Goal: Task Accomplishment & Management: Manage account settings

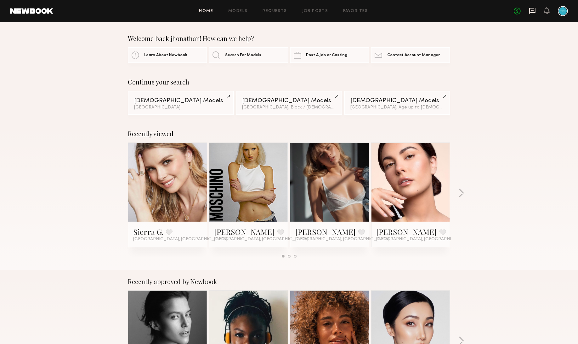
click at [531, 12] on icon at bounding box center [532, 10] width 7 height 7
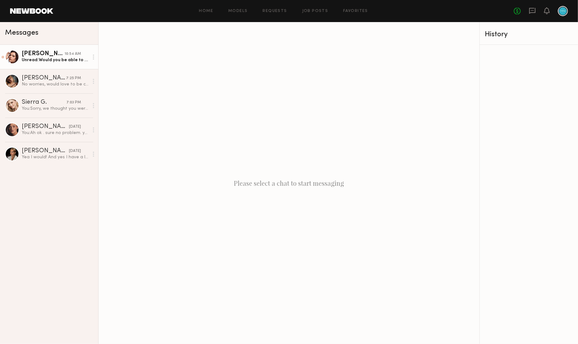
click at [54, 65] on link "[PERSON_NAME] 10:54 AM Unread: Would you be able to update the booking" at bounding box center [49, 57] width 98 height 24
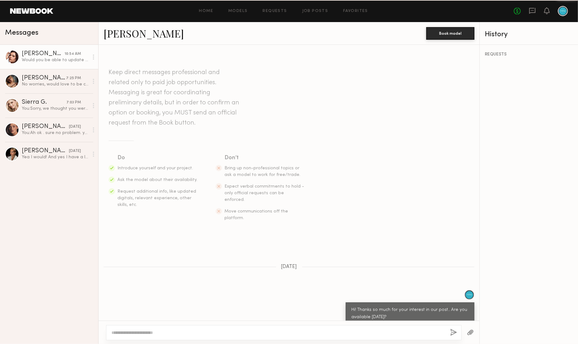
scroll to position [937, 0]
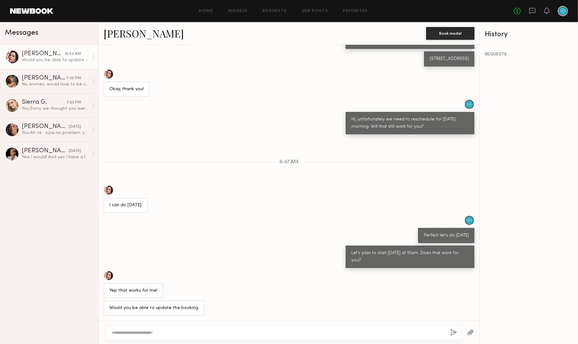
click at [493, 55] on div "REQUESTS" at bounding box center [529, 54] width 88 height 4
click at [516, 11] on link "No fees up to $5,000" at bounding box center [517, 11] width 7 height 7
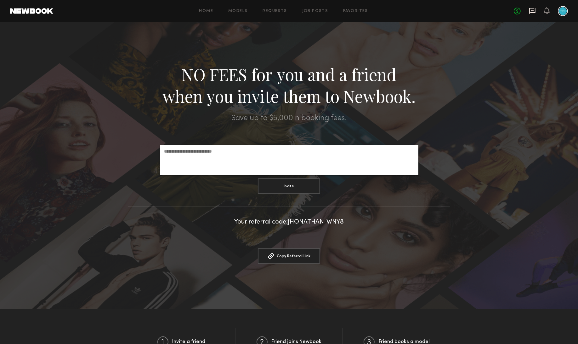
click at [530, 11] on icon at bounding box center [532, 11] width 6 height 6
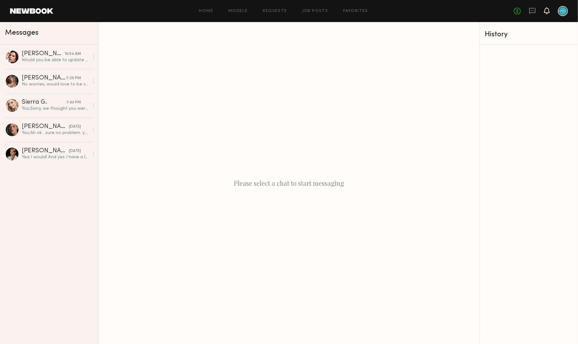
click at [545, 11] on icon at bounding box center [546, 10] width 5 height 4
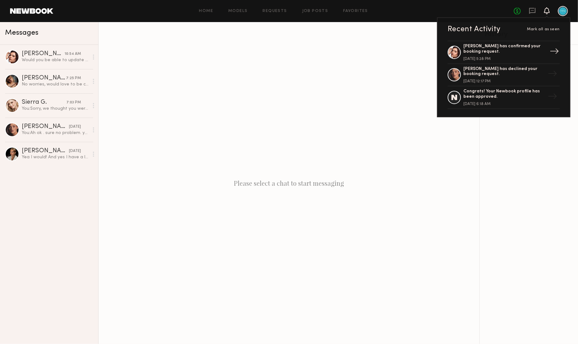
click at [492, 47] on div "[PERSON_NAME] has confirmed your booking request." at bounding box center [504, 49] width 82 height 11
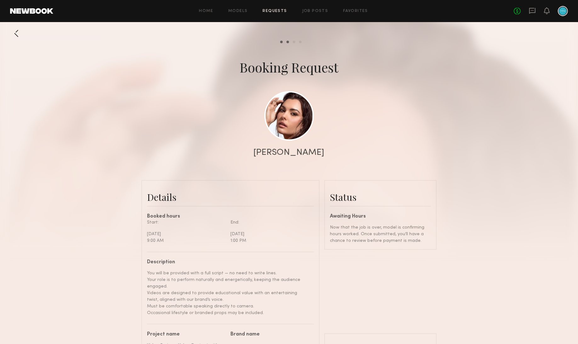
click at [292, 41] on common-progress-item "Review hours worked" at bounding box center [292, 42] width 6 height 3
click at [294, 43] on common-progress-item "Review hours worked" at bounding box center [292, 42] width 6 height 3
click at [293, 42] on div "Review hours worked" at bounding box center [294, 42] width 3 height 3
click at [294, 41] on div "Review hours worked" at bounding box center [294, 42] width 3 height 3
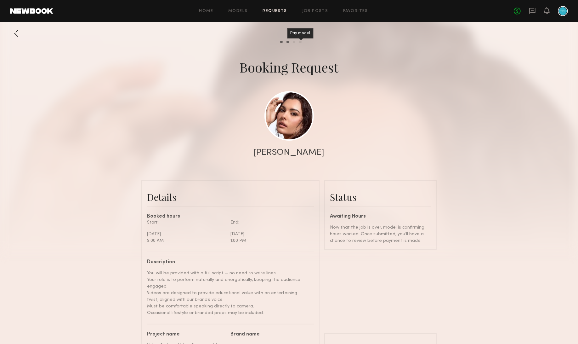
click at [300, 42] on div "Pay model" at bounding box center [300, 42] width 3 height 3
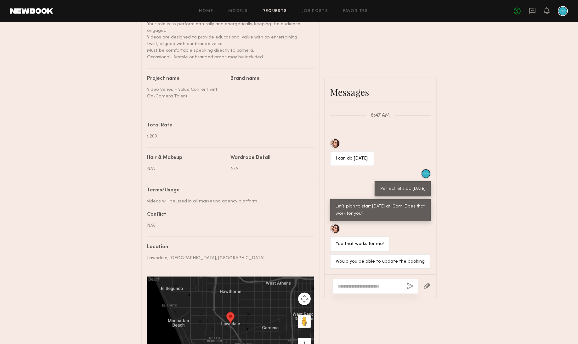
scroll to position [316, 0]
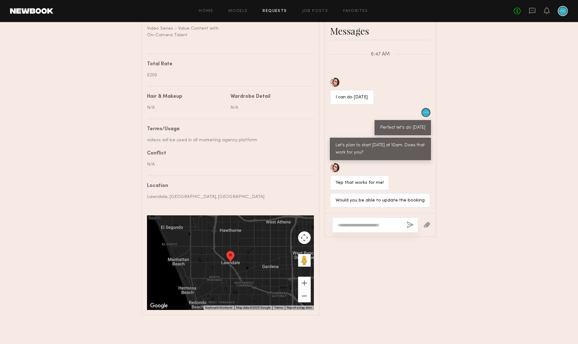
click at [364, 224] on textarea at bounding box center [370, 225] width 64 height 6
type textarea "*"
type textarea "**********"
click at [412, 224] on button "button" at bounding box center [410, 225] width 7 height 8
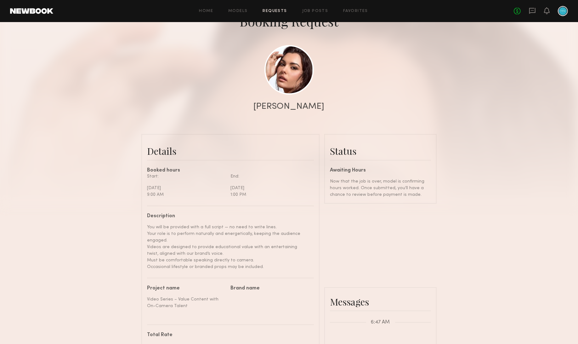
scroll to position [0, 0]
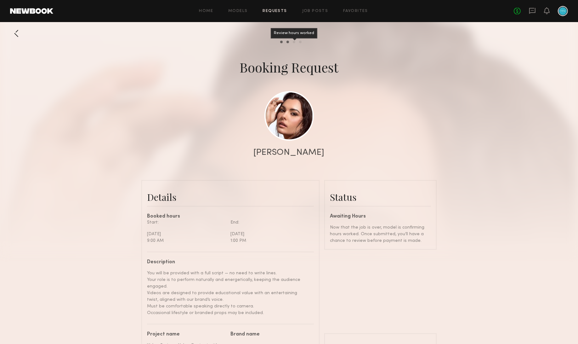
click at [293, 42] on div "Review hours worked" at bounding box center [294, 42] width 3 height 3
click at [296, 43] on common-progress-item "Pay model" at bounding box center [298, 42] width 6 height 3
click at [287, 42] on div "Model response" at bounding box center [288, 42] width 3 height 3
click at [281, 43] on div at bounding box center [289, 126] width 578 height 252
click at [296, 42] on common-progress-item "Pay model" at bounding box center [298, 42] width 6 height 3
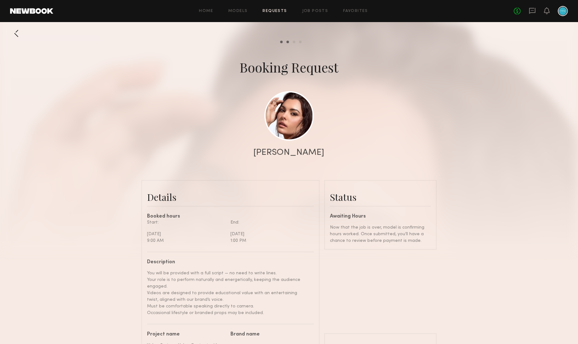
click at [293, 43] on common-progress-item "Review hours worked" at bounding box center [292, 42] width 6 height 3
click at [294, 42] on div "Review hours worked" at bounding box center [294, 42] width 3 height 3
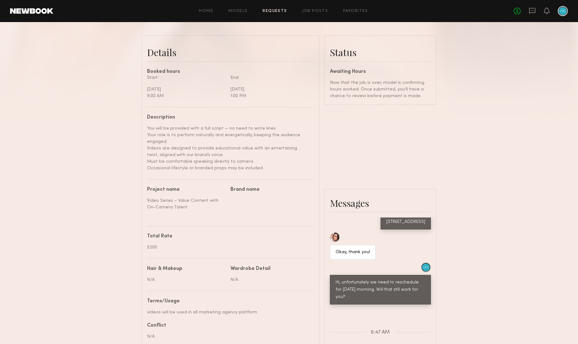
scroll to position [137, 0]
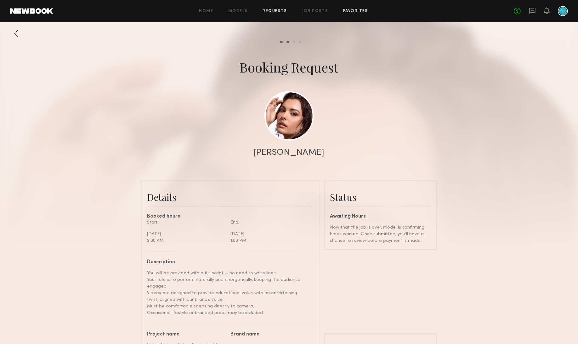
click at [351, 11] on link "Favorites" at bounding box center [355, 11] width 25 height 4
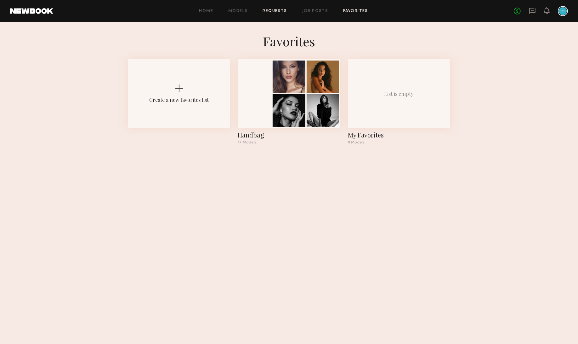
click at [276, 11] on link "Requests" at bounding box center [275, 11] width 24 height 4
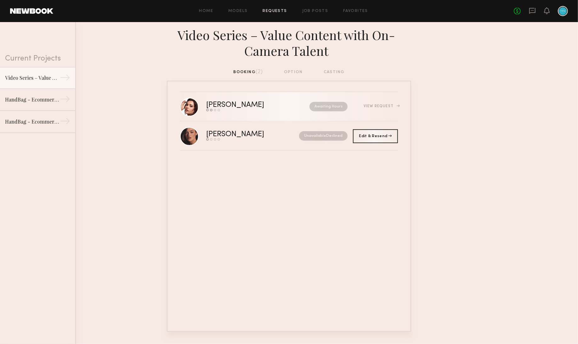
click at [373, 107] on div "View Request" at bounding box center [381, 106] width 34 height 4
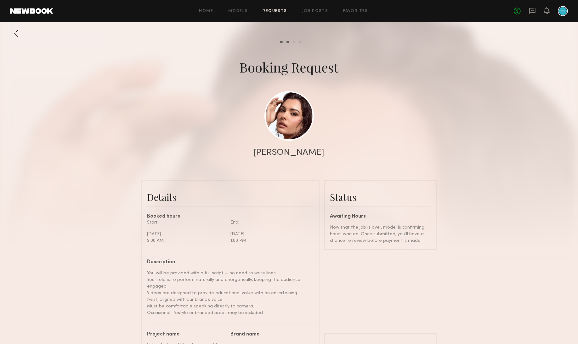
click at [288, 43] on div at bounding box center [289, 126] width 578 height 252
drag, startPoint x: 295, startPoint y: 42, endPoint x: 269, endPoint y: 45, distance: 26.9
click at [295, 42] on common-progress-item "Pay model" at bounding box center [298, 42] width 6 height 3
click at [293, 42] on div "Review hours worked" at bounding box center [294, 42] width 3 height 3
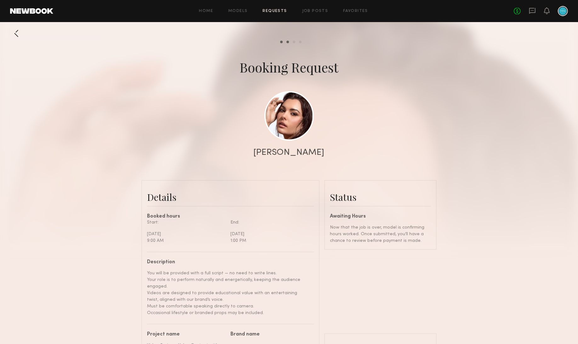
click at [18, 37] on div at bounding box center [16, 33] width 13 height 13
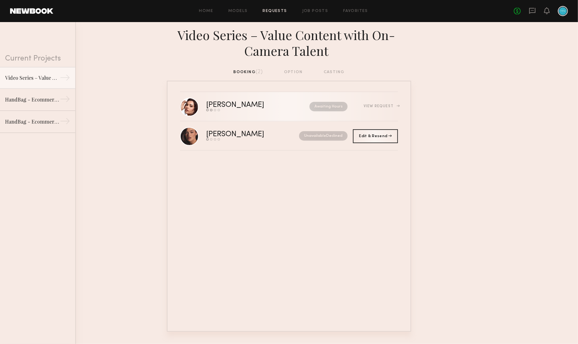
click at [352, 106] on div "View Request" at bounding box center [373, 106] width 50 height 5
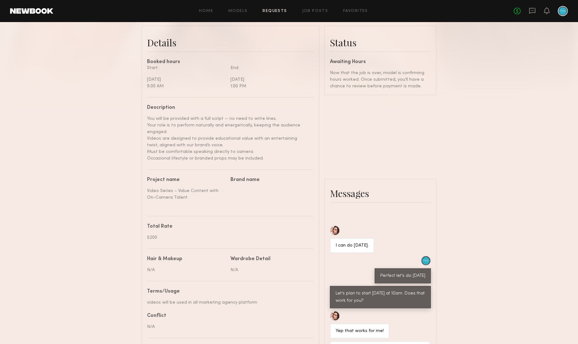
scroll to position [316, 0]
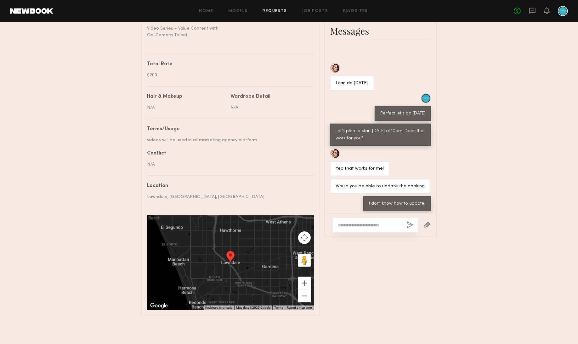
drag, startPoint x: 391, startPoint y: 213, endPoint x: 388, endPoint y: 223, distance: 10.3
click at [391, 213] on div at bounding box center [380, 224] width 111 height 23
click at [388, 223] on textarea at bounding box center [370, 225] width 64 height 6
type textarea "**********"
click at [408, 225] on button "button" at bounding box center [410, 225] width 7 height 8
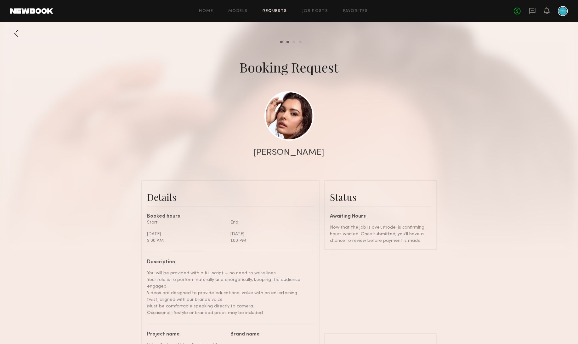
scroll to position [1025, 0]
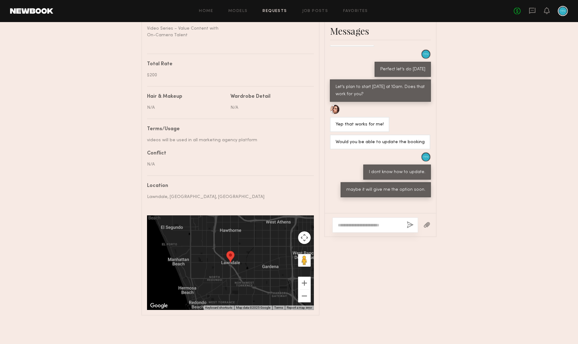
scroll to position [1038, 0]
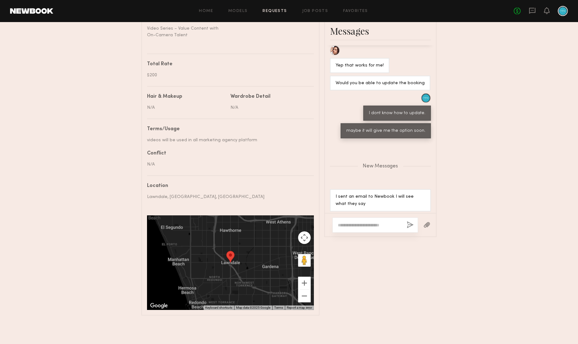
click at [355, 224] on textarea at bounding box center [370, 225] width 64 height 6
type textarea "**********"
click at [407, 224] on button "button" at bounding box center [410, 225] width 7 height 8
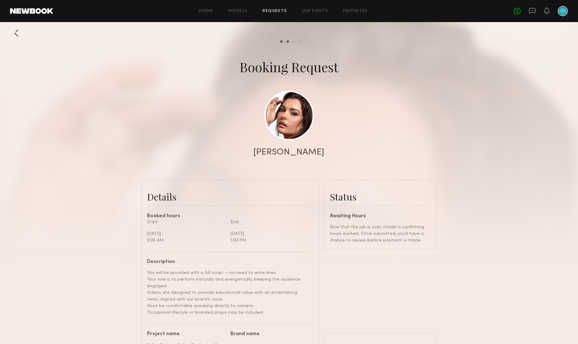
scroll to position [0, 0]
click at [531, 10] on icon at bounding box center [532, 10] width 3 height 1
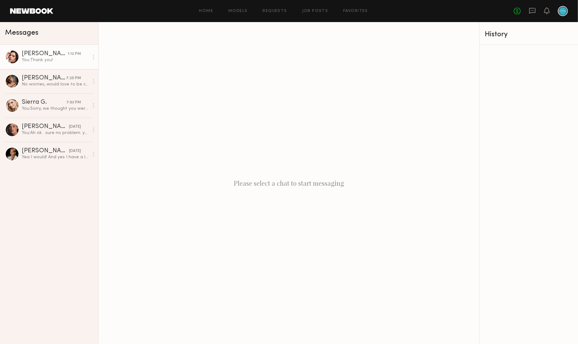
click at [59, 62] on div "You: Thank you!" at bounding box center [55, 60] width 67 height 6
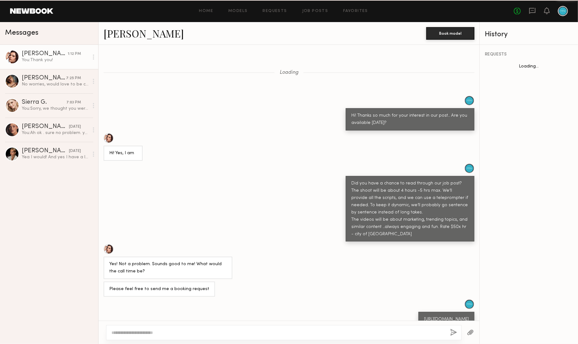
scroll to position [848, 0]
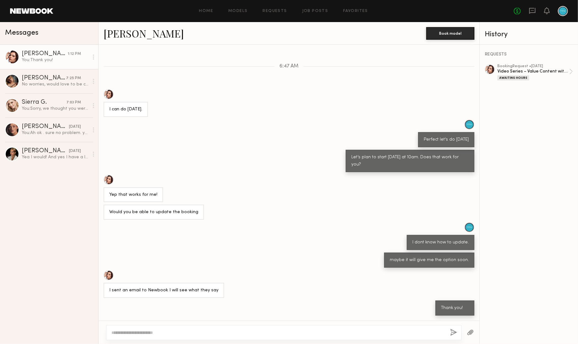
drag, startPoint x: 181, startPoint y: 327, endPoint x: 178, endPoint y: 332, distance: 5.9
click at [179, 329] on div at bounding box center [283, 332] width 355 height 15
click at [178, 332] on textarea at bounding box center [278, 332] width 334 height 6
paste textarea "**********"
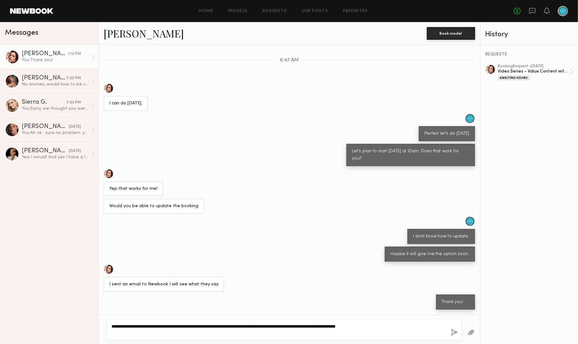
type textarea "**********"
click at [458, 332] on div "**********" at bounding box center [284, 328] width 356 height 21
click at [508, 76] on div "Awaiting Hours" at bounding box center [514, 77] width 32 height 5
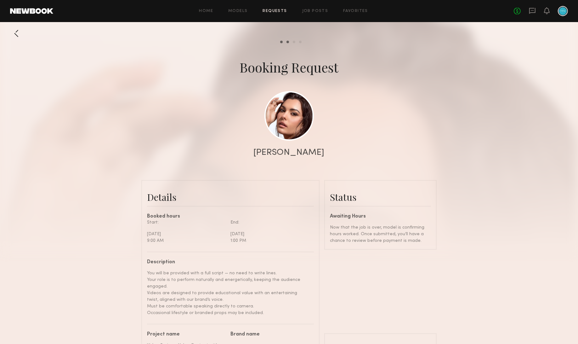
click at [17, 32] on div at bounding box center [16, 33] width 13 height 13
